Goal: Information Seeking & Learning: Learn about a topic

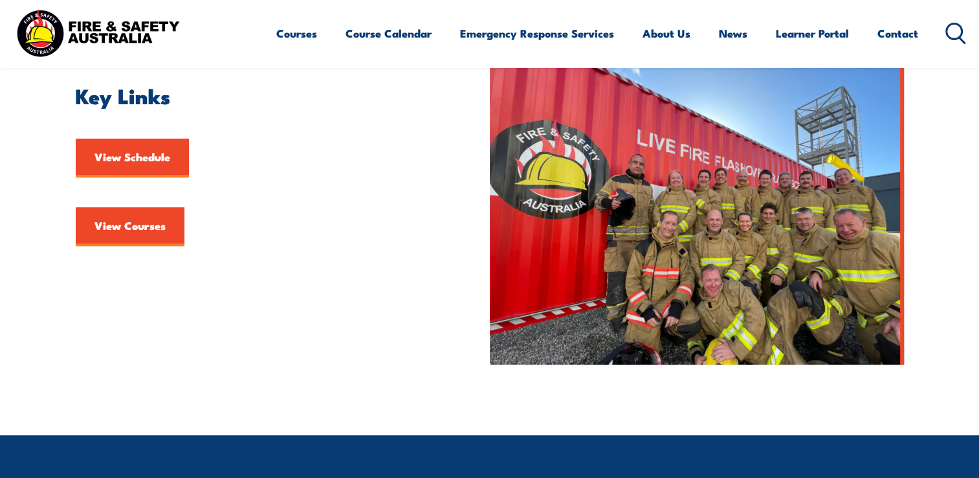
scroll to position [388, 0]
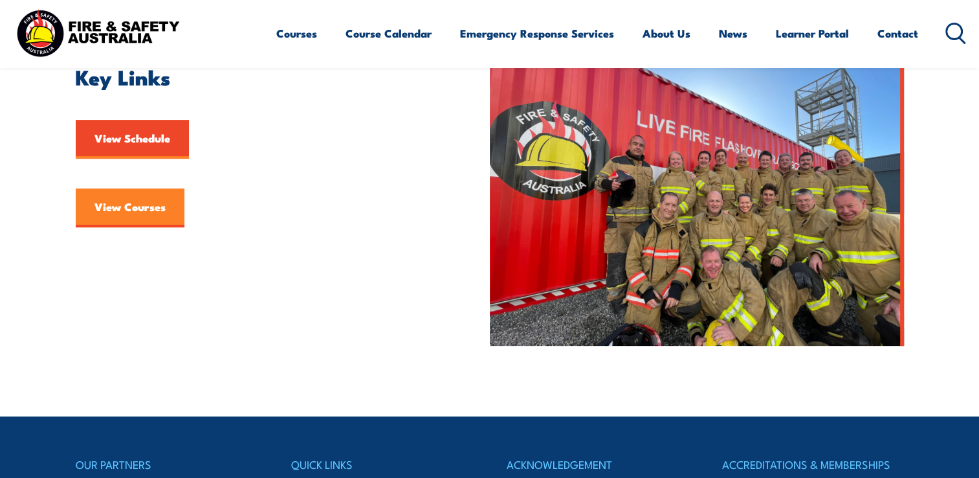
click at [150, 201] on link "View Courses" at bounding box center [130, 207] width 109 height 39
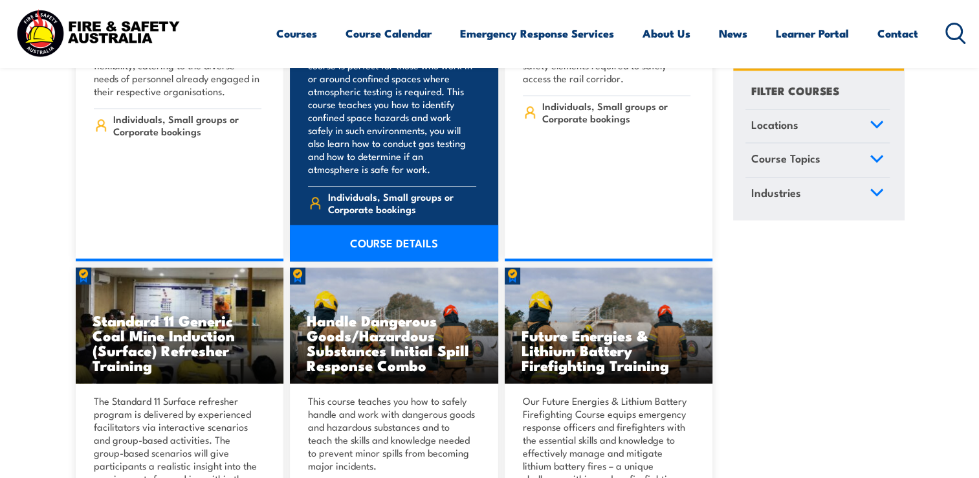
scroll to position [1618, 0]
